Goal: Task Accomplishment & Management: Manage account settings

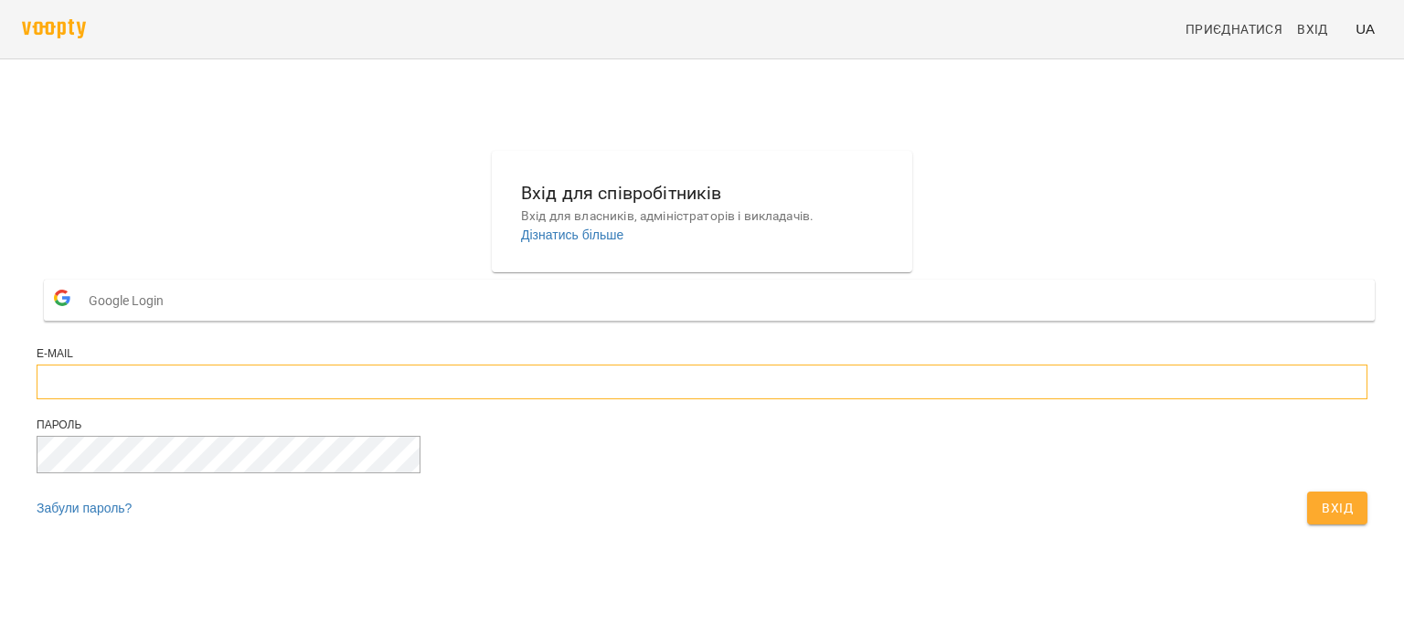
type input "**********"
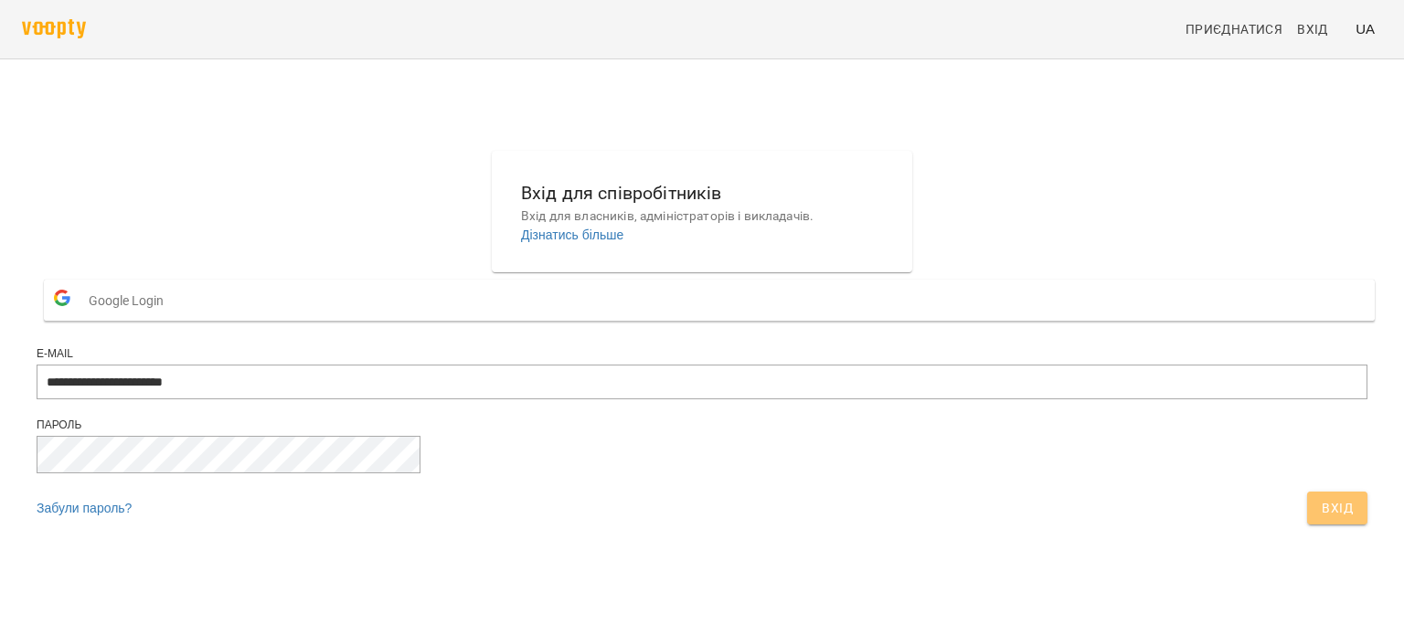
click at [1321, 519] on span "Вхід" at bounding box center [1336, 508] width 31 height 22
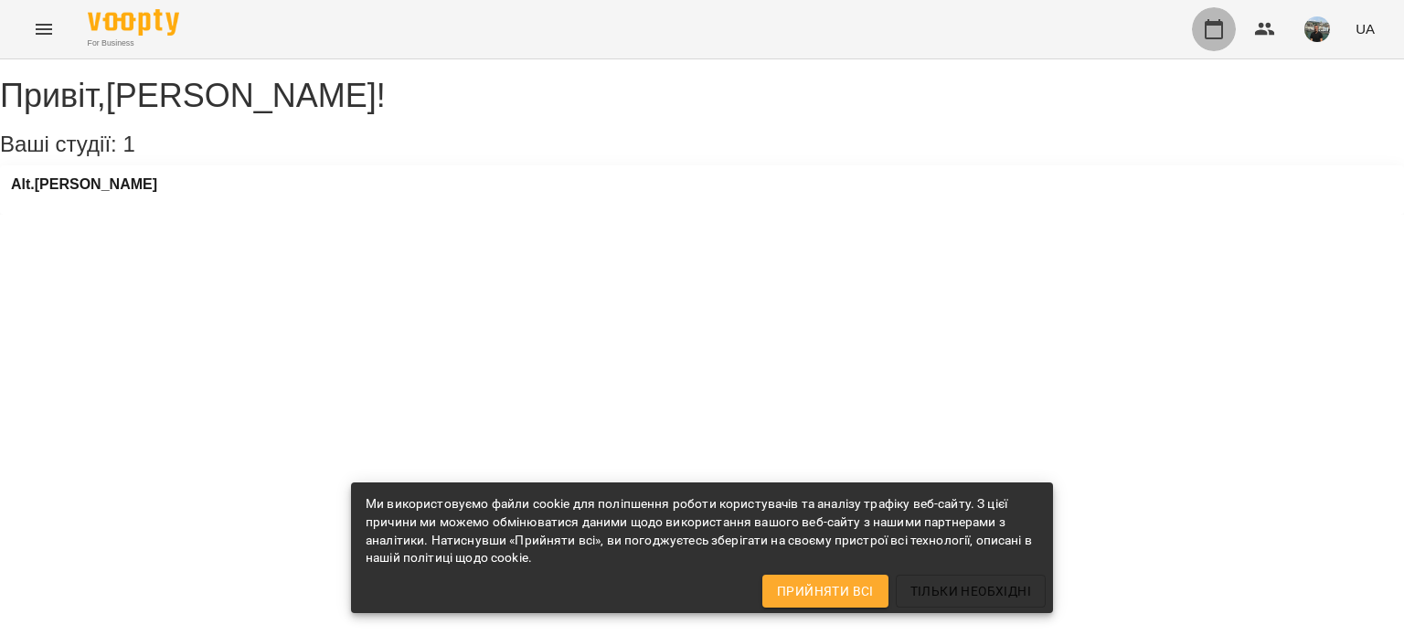
click at [1213, 32] on icon "button" at bounding box center [1213, 29] width 22 height 22
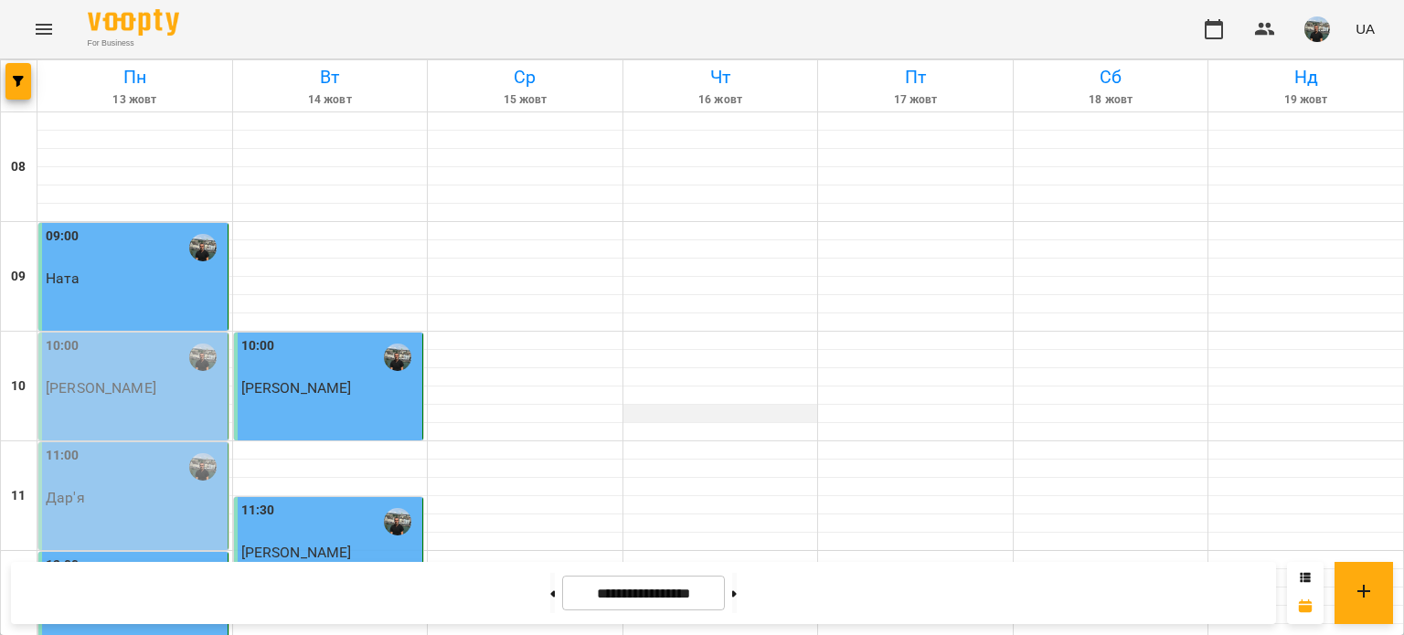
scroll to position [1005, 0]
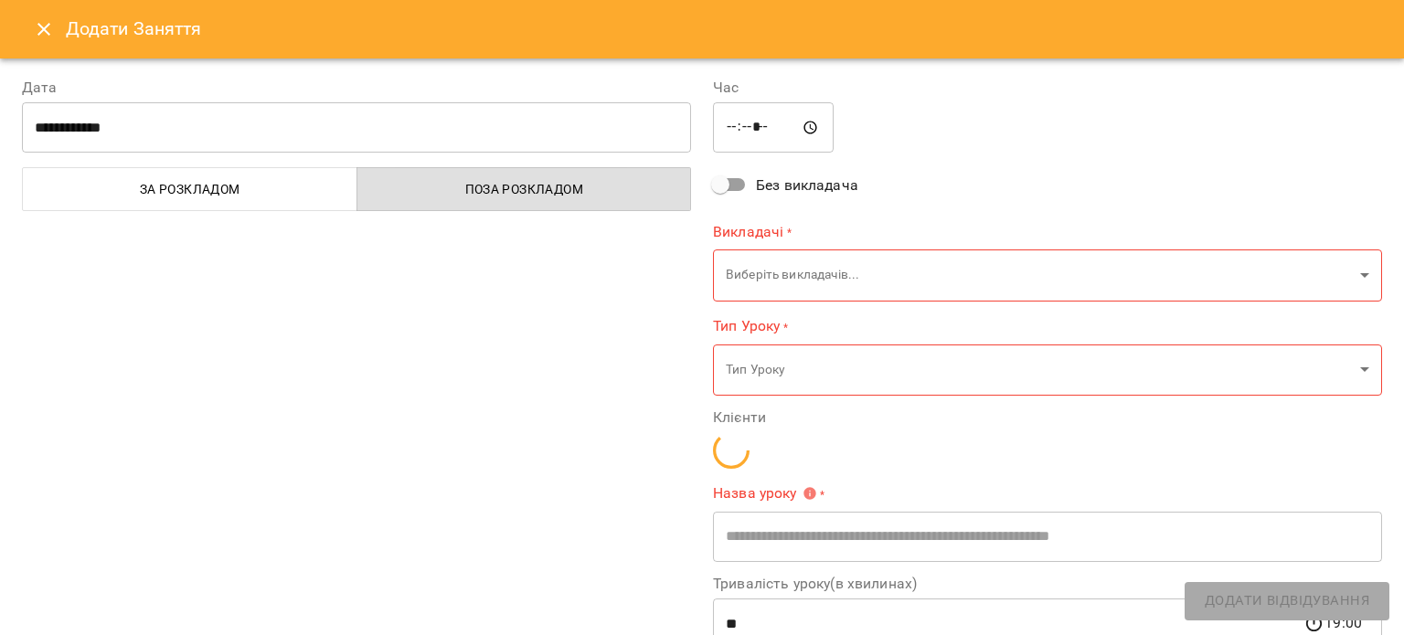
type input "**********"
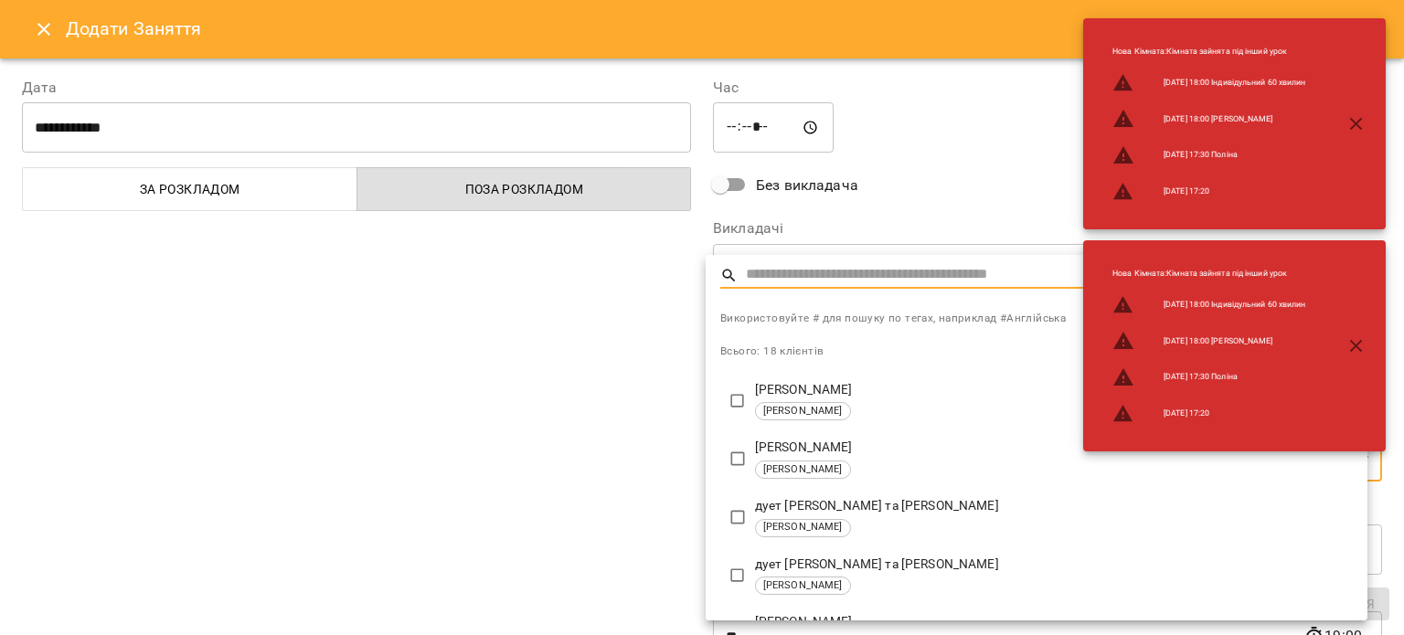
type input "**********"
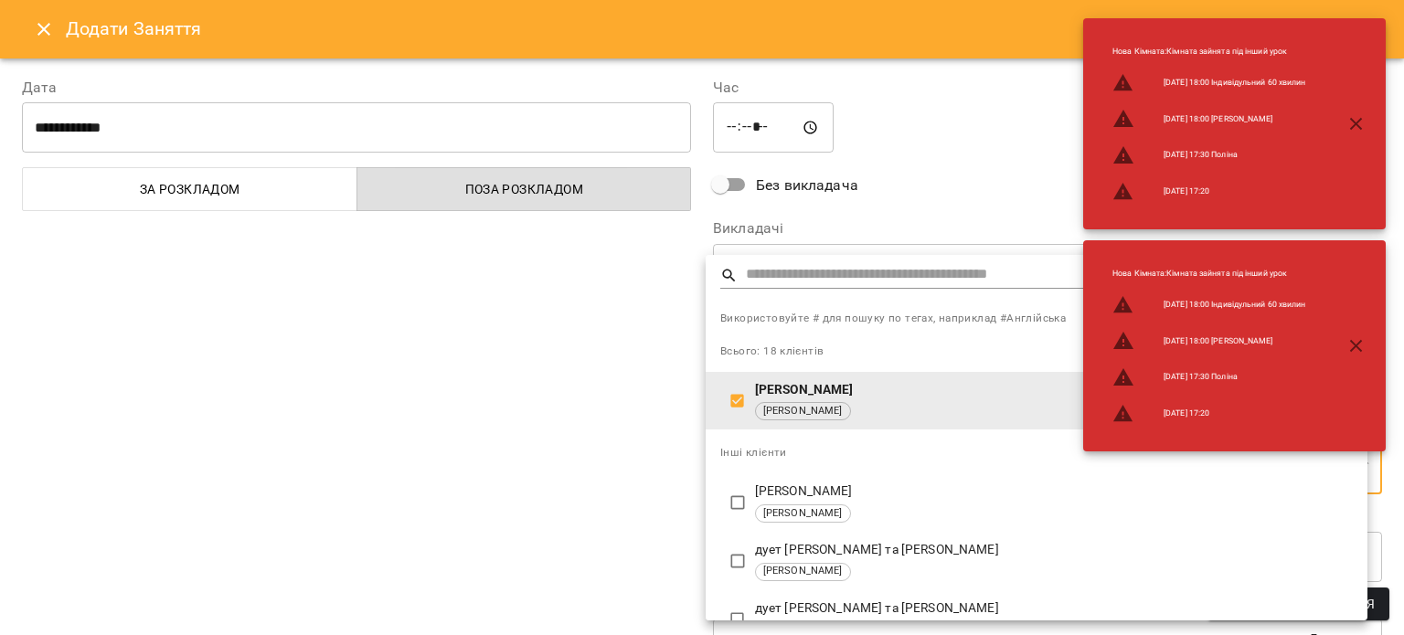
click at [910, 199] on div at bounding box center [702, 317] width 1404 height 635
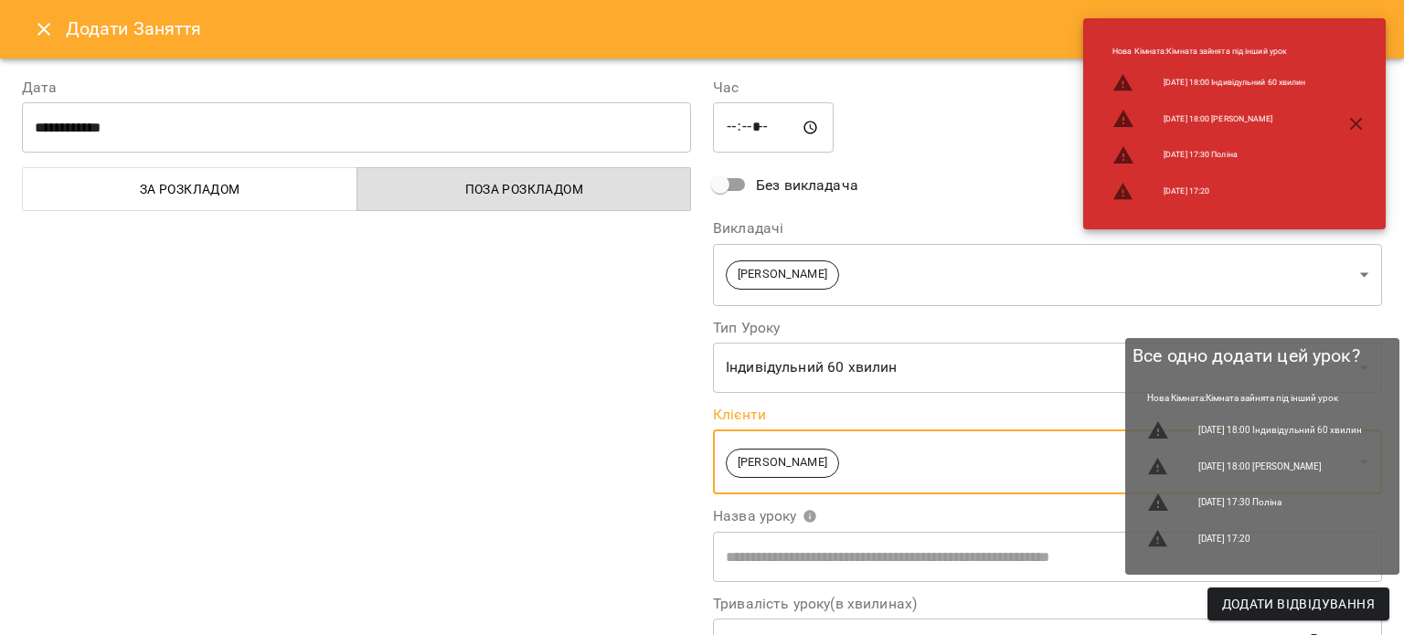
click at [1257, 602] on span "Додати Відвідування" at bounding box center [1298, 604] width 153 height 22
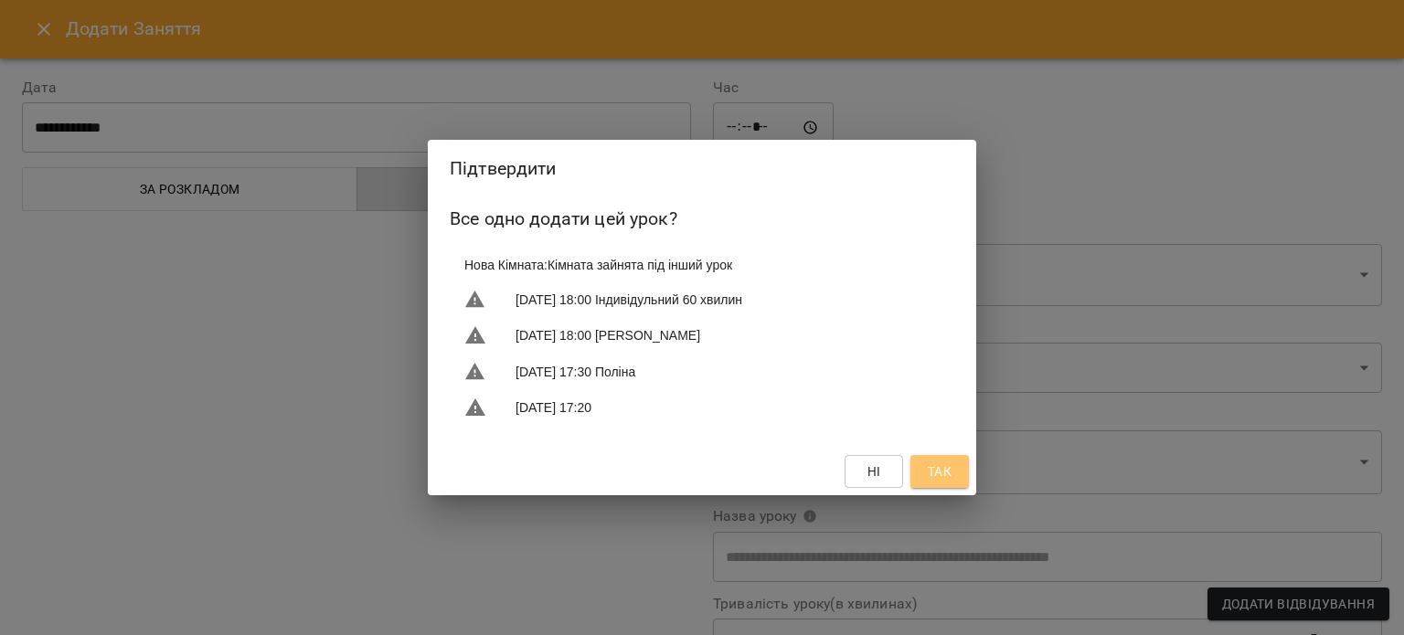
click at [952, 472] on span "Так" at bounding box center [939, 472] width 29 height 22
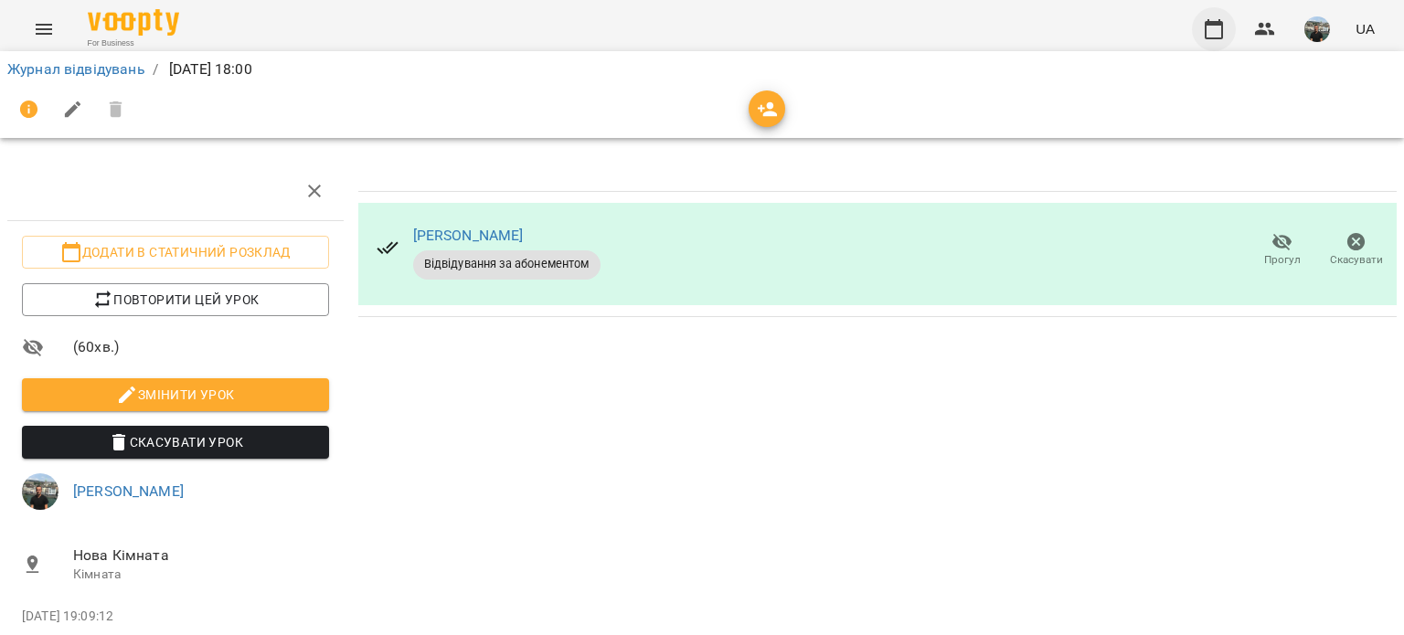
click at [1215, 22] on icon "button" at bounding box center [1213, 29] width 18 height 20
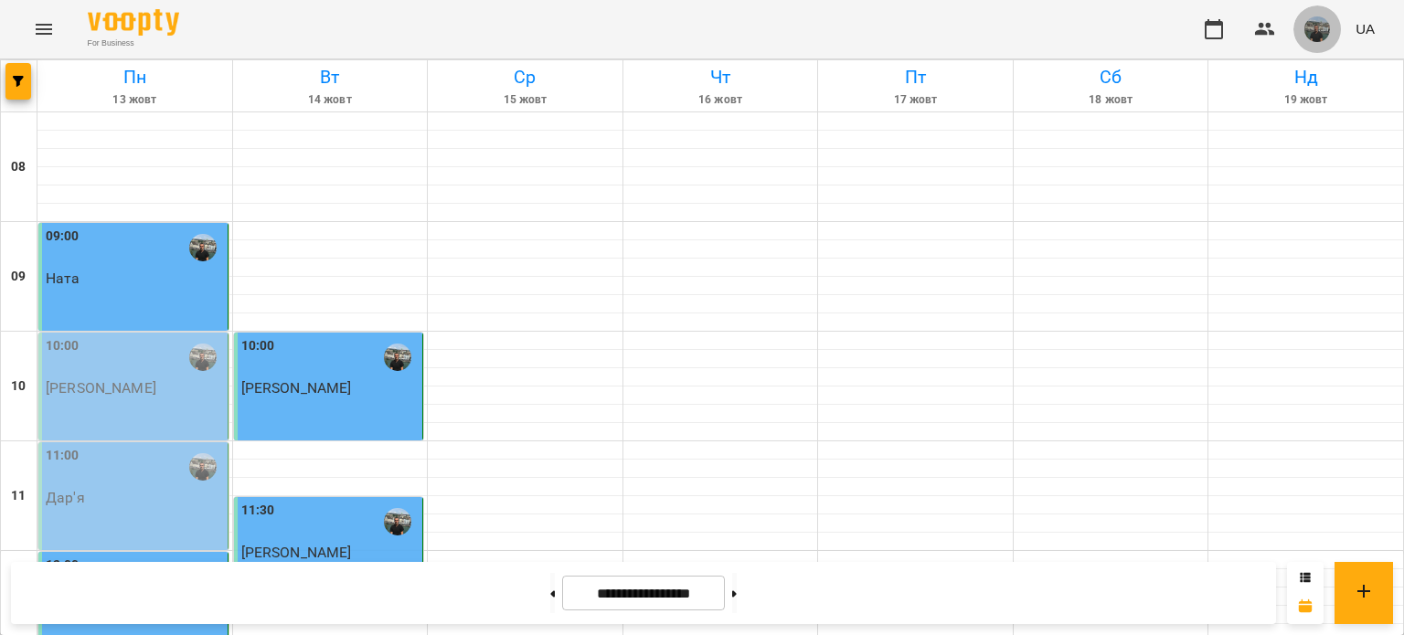
click at [1319, 30] on img "button" at bounding box center [1317, 29] width 26 height 26
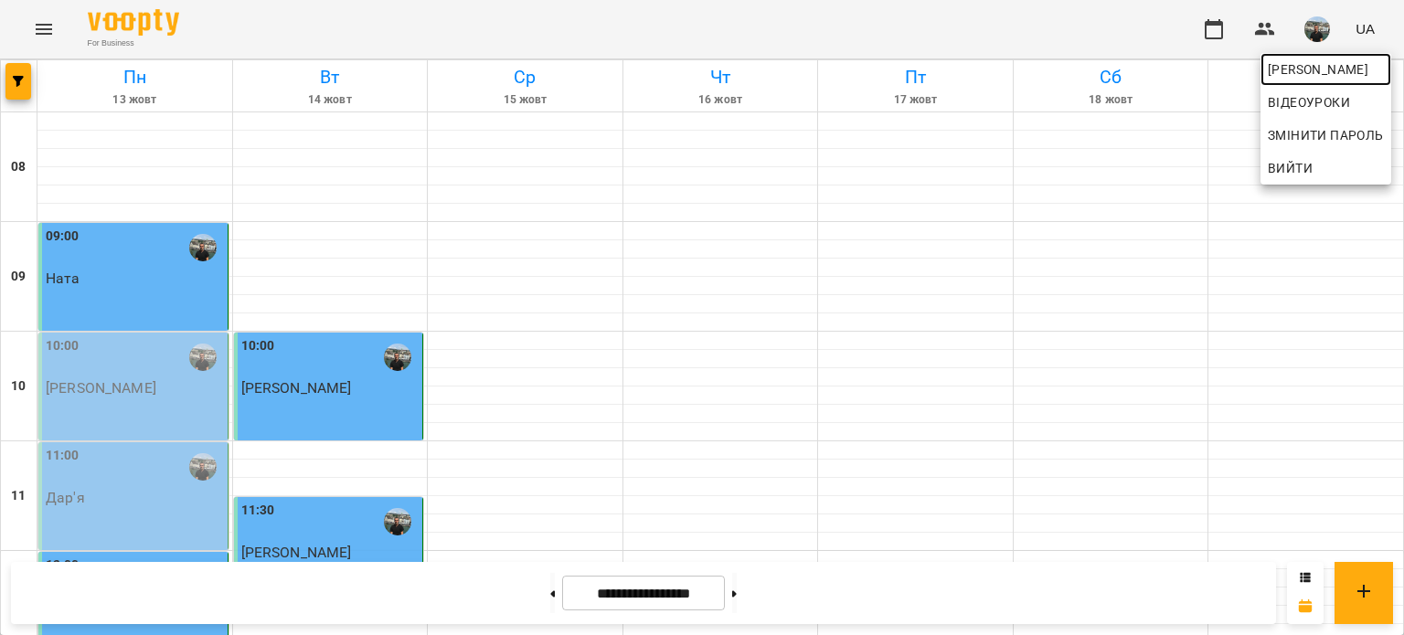
click at [1283, 69] on span "[PERSON_NAME]" at bounding box center [1325, 69] width 116 height 22
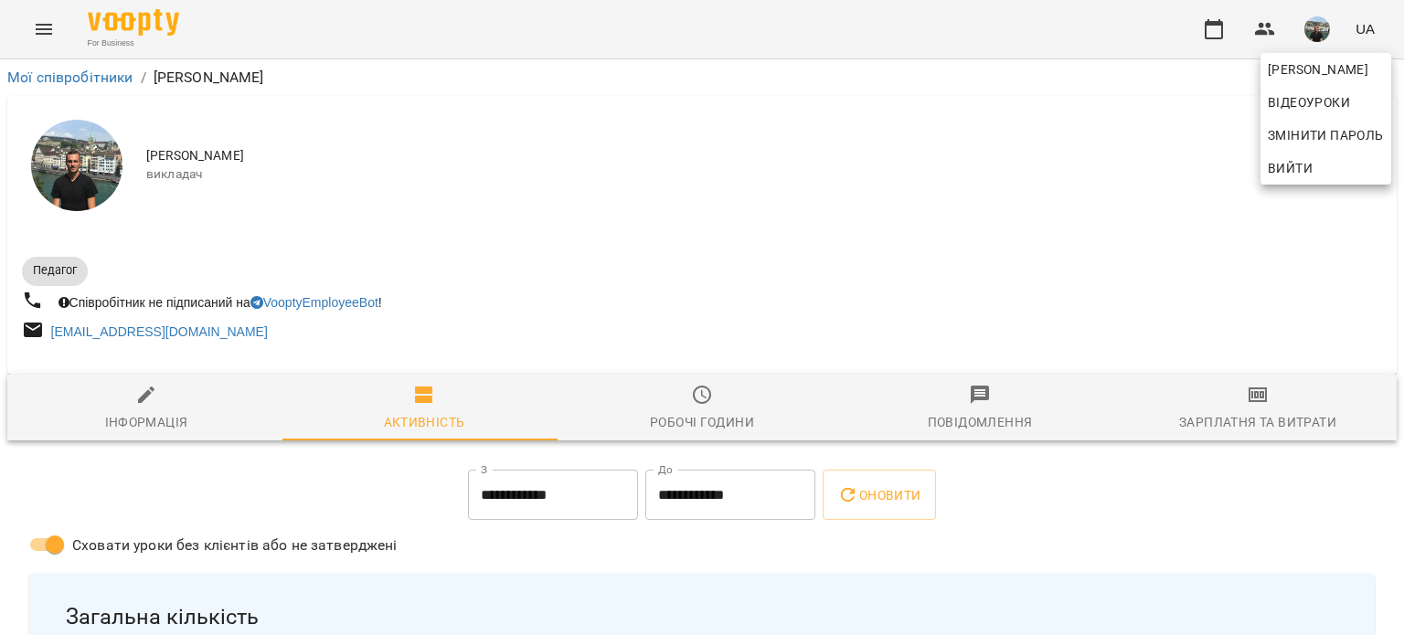
drag, startPoint x: 1396, startPoint y: 90, endPoint x: 1398, endPoint y: 117, distance: 26.6
click at [1398, 117] on div at bounding box center [702, 317] width 1404 height 635
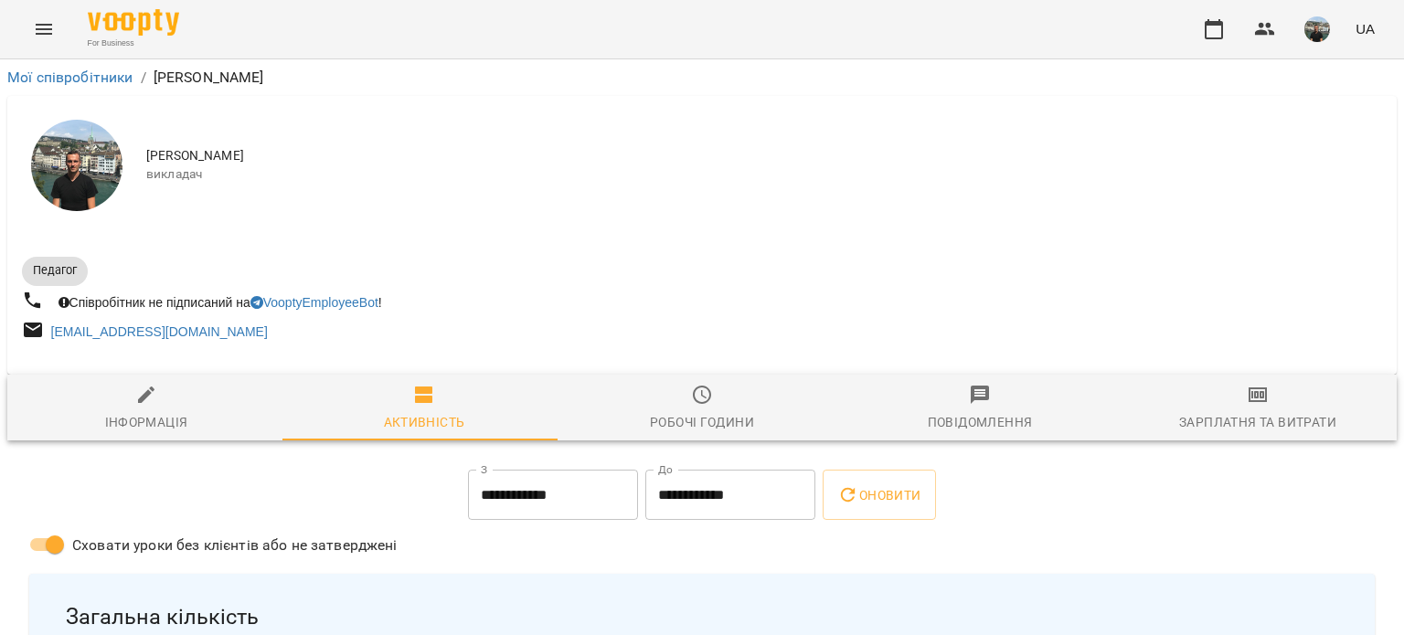
click at [1320, 29] on img "button" at bounding box center [1317, 29] width 26 height 26
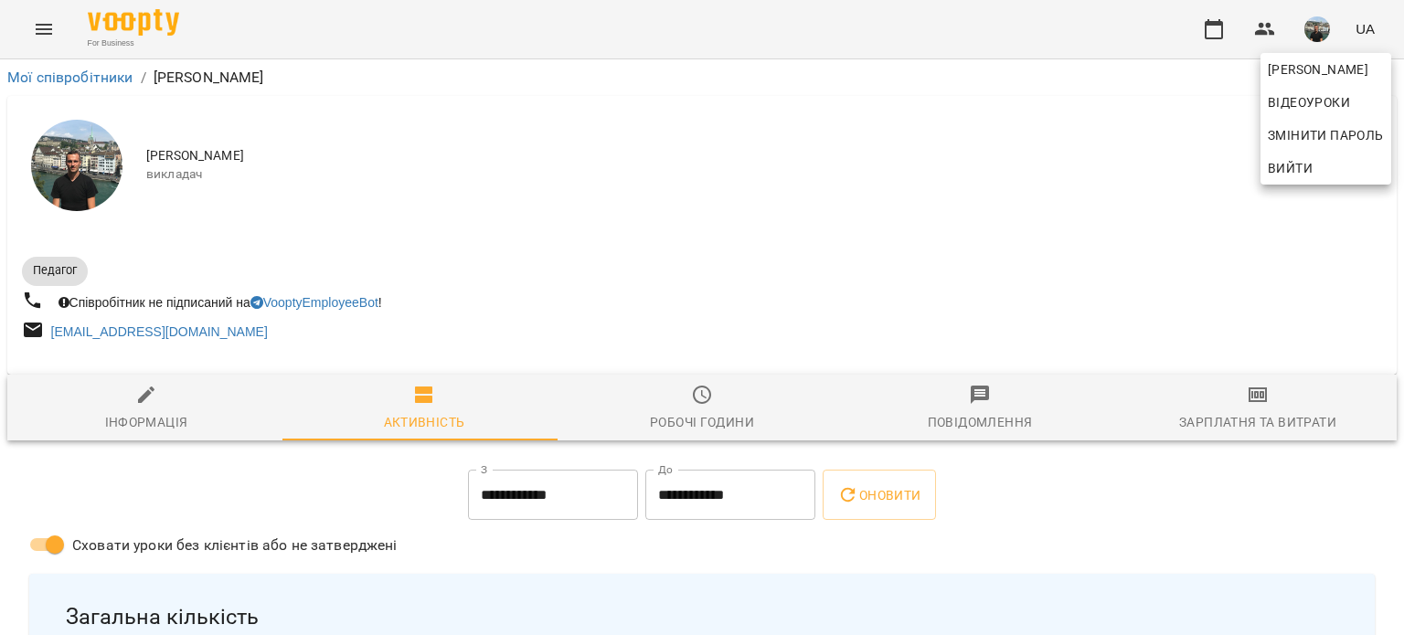
click at [1299, 165] on span "Вийти" at bounding box center [1289, 168] width 45 height 22
